Goal: Task Accomplishment & Management: Manage account settings

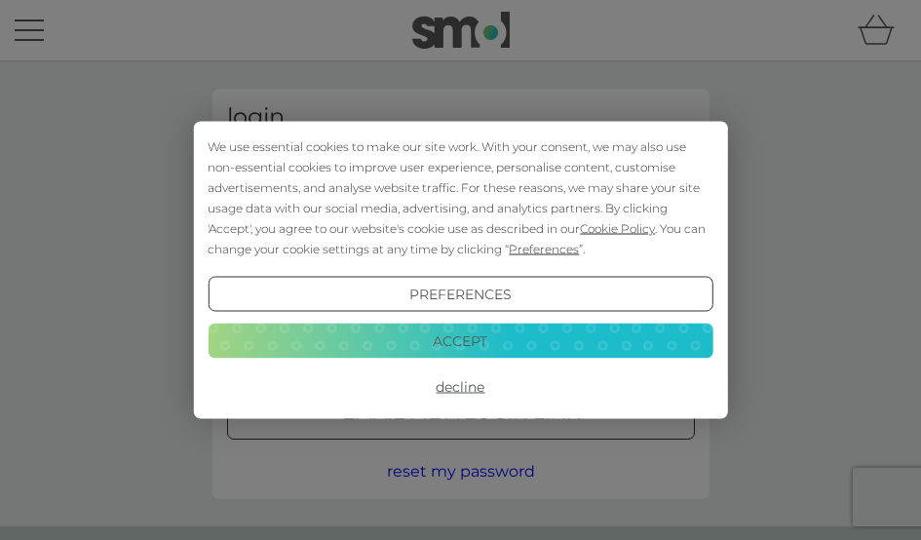
click at [451, 392] on button "Decline" at bounding box center [460, 387] width 505 height 35
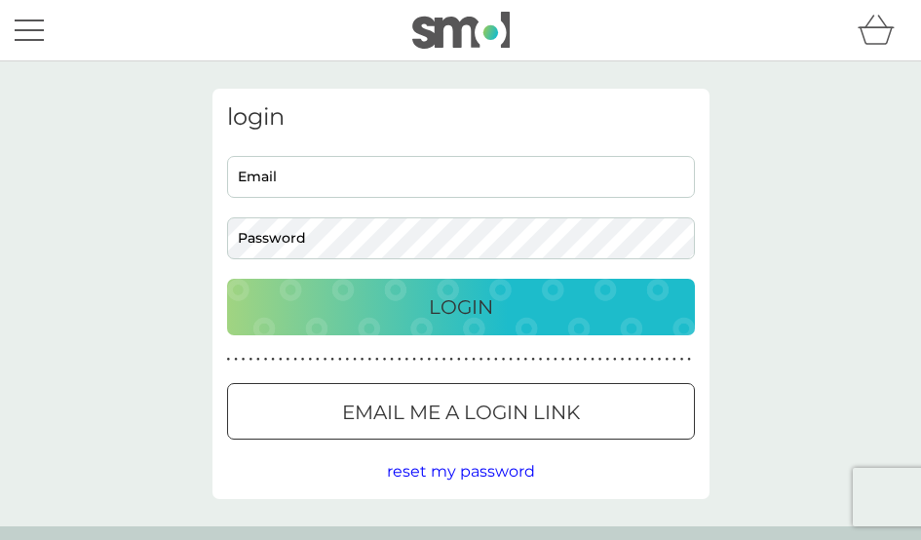
click at [352, 180] on input "Email" at bounding box center [461, 177] width 468 height 42
click at [276, 187] on input "Email" at bounding box center [461, 177] width 468 height 42
click at [301, 180] on input "Email" at bounding box center [461, 177] width 468 height 42
click at [494, 465] on span "reset my password" at bounding box center [461, 471] width 148 height 19
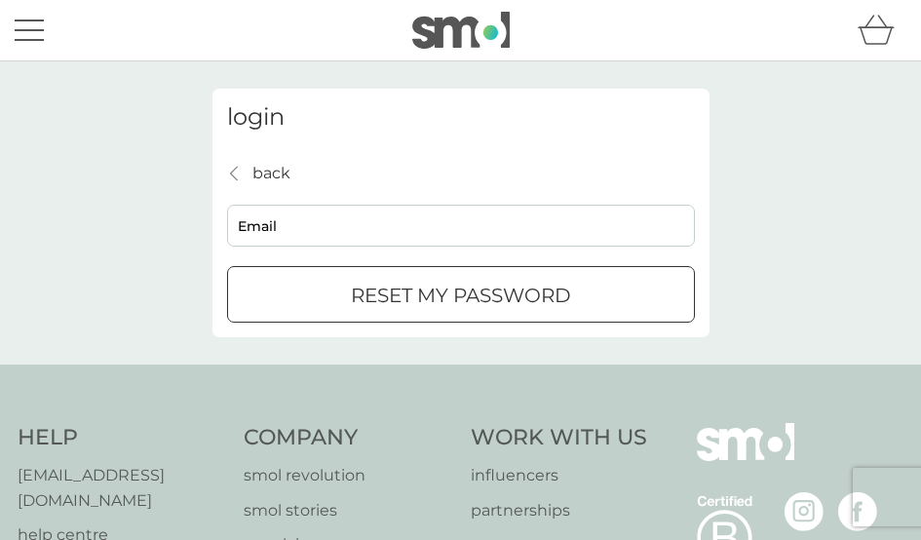
click at [297, 214] on input "Email" at bounding box center [461, 226] width 468 height 42
type input "[EMAIL_ADDRESS][DOMAIN_NAME]"
click at [585, 307] on div "reset my password" at bounding box center [461, 295] width 466 height 31
